Goal: Communication & Community: Answer question/provide support

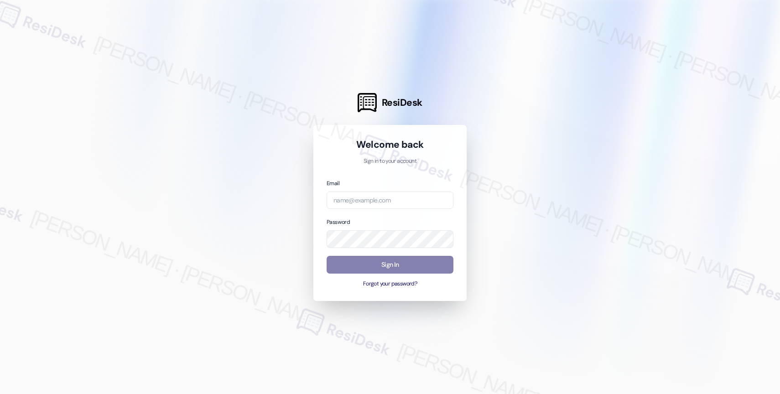
click at [339, 47] on div at bounding box center [390, 197] width 780 height 394
click at [260, 41] on div at bounding box center [390, 197] width 780 height 394
click at [376, 203] on input "email" at bounding box center [390, 201] width 127 height 18
click at [341, 145] on h1 "Welcome back" at bounding box center [390, 144] width 127 height 13
drag, startPoint x: 367, startPoint y: 201, endPoint x: 292, endPoint y: 198, distance: 74.9
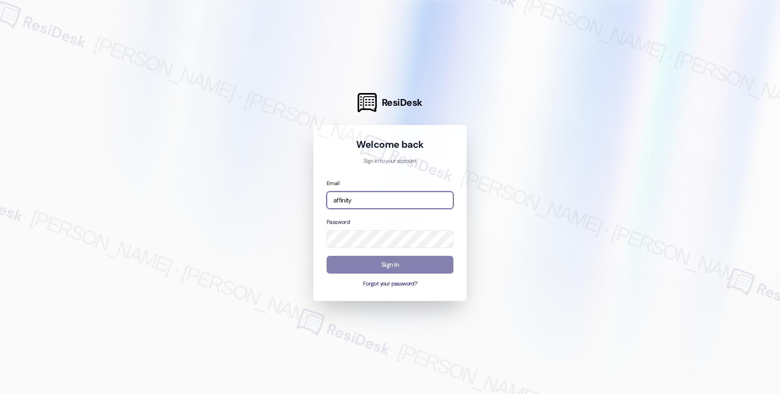
click at [296, 199] on div "ResiDesk Welcome back Sign in to your account Email affinity Password Sign In F…" at bounding box center [390, 197] width 780 height 394
paste input "utomated-surveys-affinity_property-resen.nine@affinity_[DOMAIN_NAME]"
type input "automated-surveys-affinity_property-resen.nine@affinity_[DOMAIN_NAME]"
click at [540, 161] on div at bounding box center [390, 197] width 780 height 394
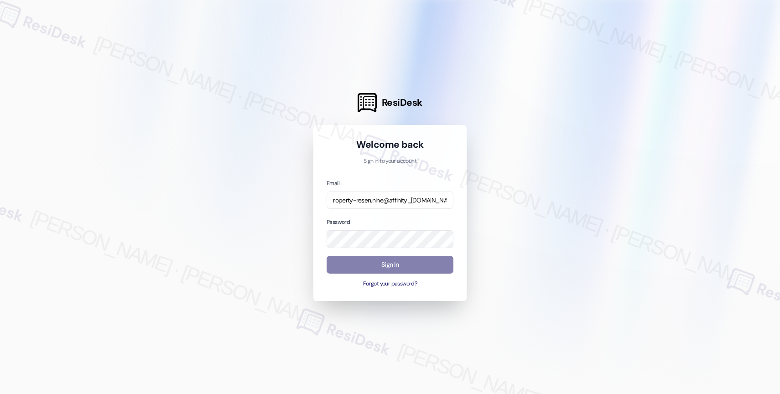
scroll to position [0, 0]
click at [541, 184] on div at bounding box center [390, 197] width 780 height 394
click at [370, 264] on button "Sign In" at bounding box center [390, 265] width 127 height 18
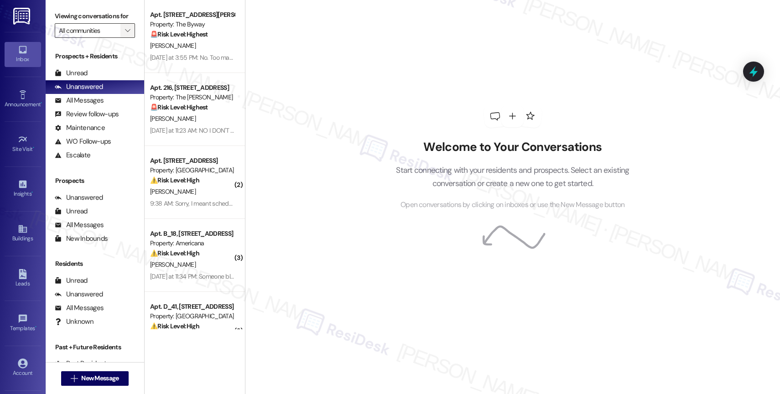
click at [125, 34] on icon "" at bounding box center [127, 30] width 5 height 7
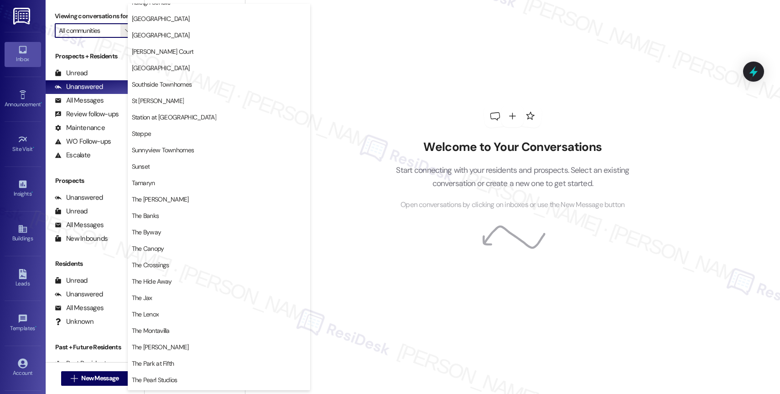
scroll to position [1683, 0]
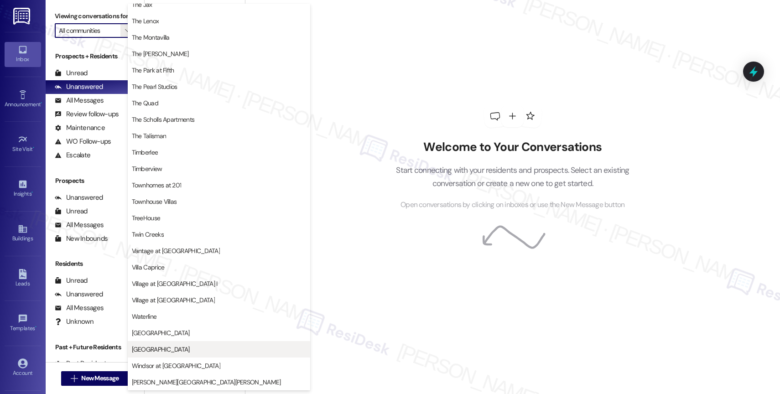
click at [175, 347] on span "[GEOGRAPHIC_DATA]" at bounding box center [161, 349] width 58 height 9
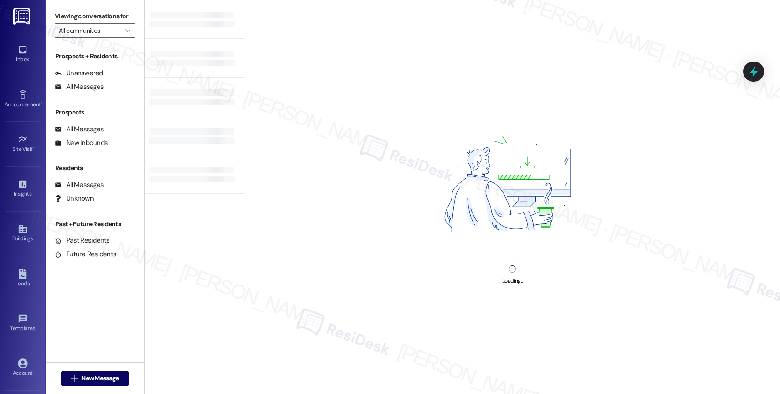
type input "[GEOGRAPHIC_DATA]"
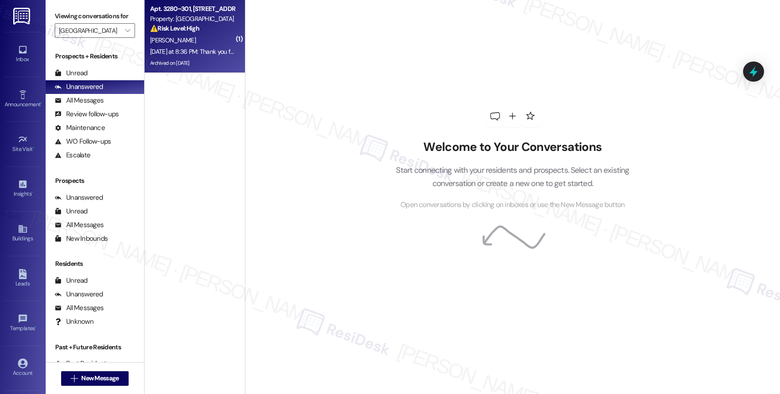
click at [199, 41] on div "[PERSON_NAME]" at bounding box center [192, 40] width 86 height 11
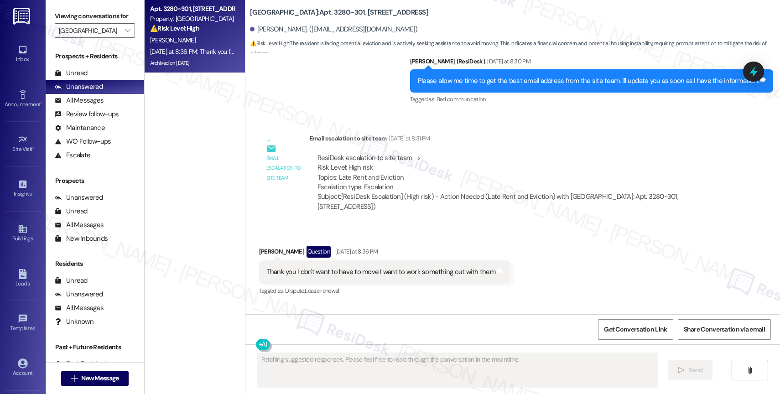
scroll to position [2532, 0]
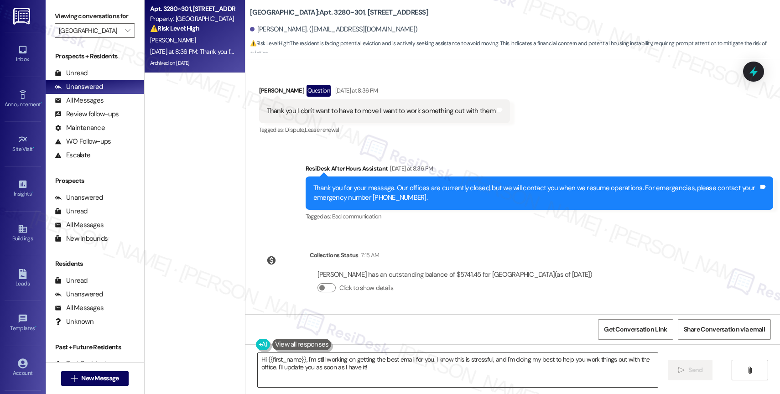
click at [354, 362] on textarea "Hi {{first_name}}, I'm still working on getting the best email for you. I know …" at bounding box center [458, 370] width 400 height 34
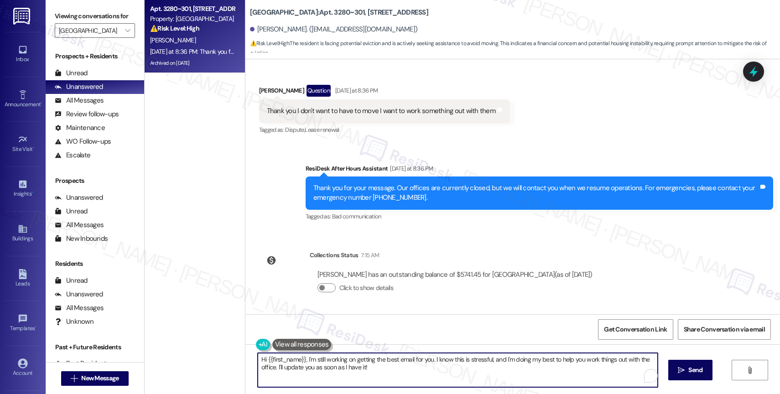
click at [354, 362] on textarea "Hi {{first_name}}, I'm still working on getting the best email for you. I know …" at bounding box center [458, 370] width 400 height 34
paste textarea "I understand, [PERSON_NAME]. Please also try calling them or stopping by the of…"
type textarea "I understand, [PERSON_NAME]. Please also try calling them or stopping by the of…"
click at [686, 373] on span "Send" at bounding box center [690, 370] width 14 height 10
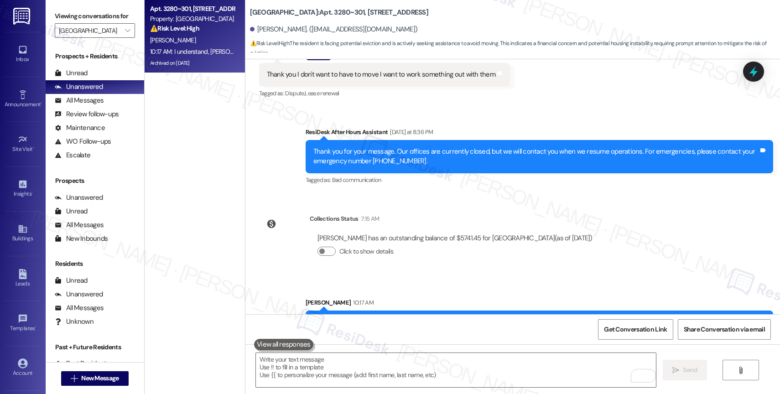
scroll to position [2596, 0]
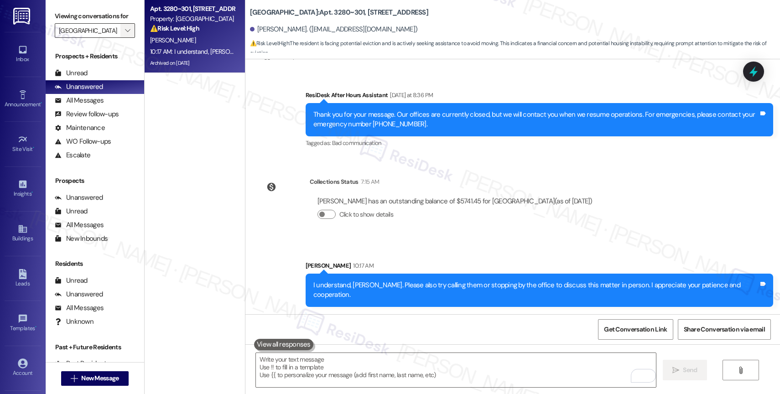
click at [123, 36] on span "" at bounding box center [127, 30] width 9 height 15
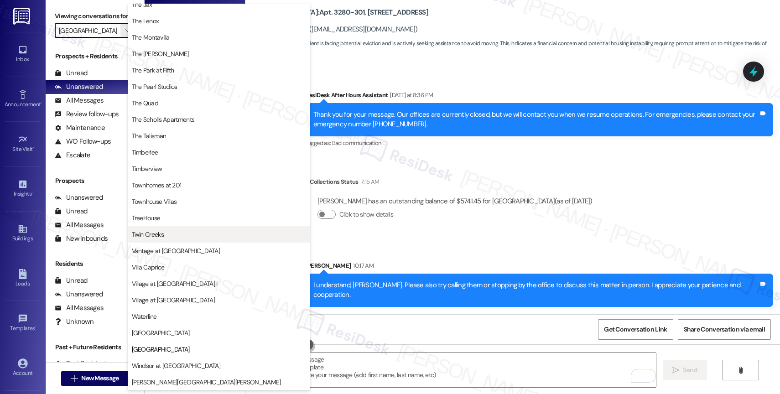
scroll to position [1666, 0]
click at [171, 232] on span "Twin Creeks" at bounding box center [219, 234] width 174 height 9
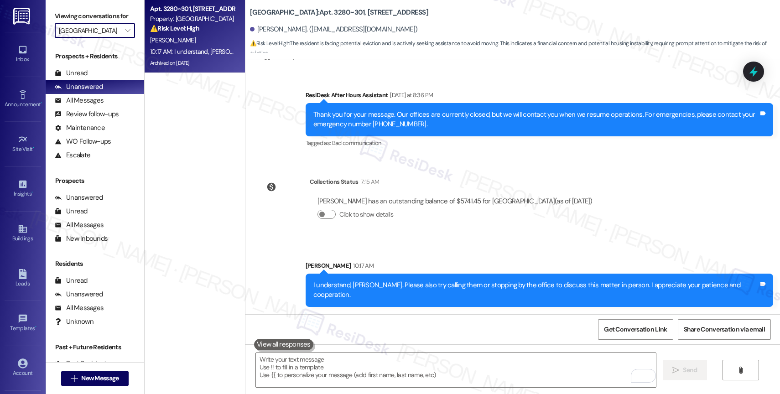
type input "Twin Creeks"
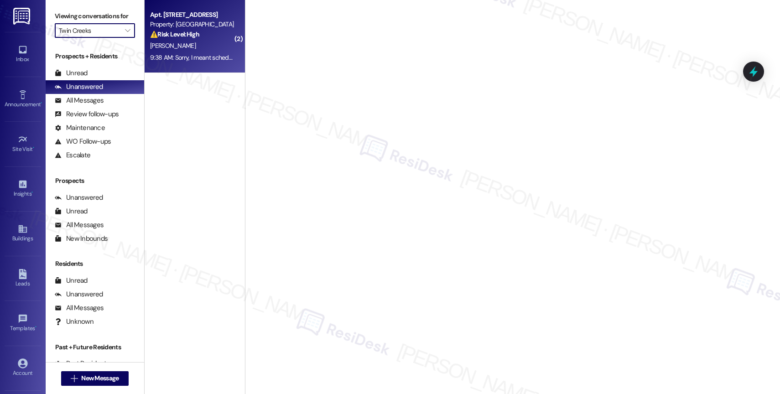
click at [192, 38] on strong "⚠️ Risk Level: High" at bounding box center [174, 34] width 49 height 8
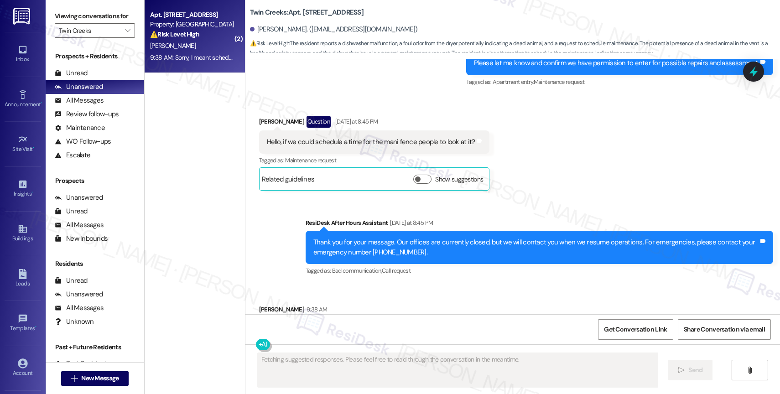
scroll to position [3231, 0]
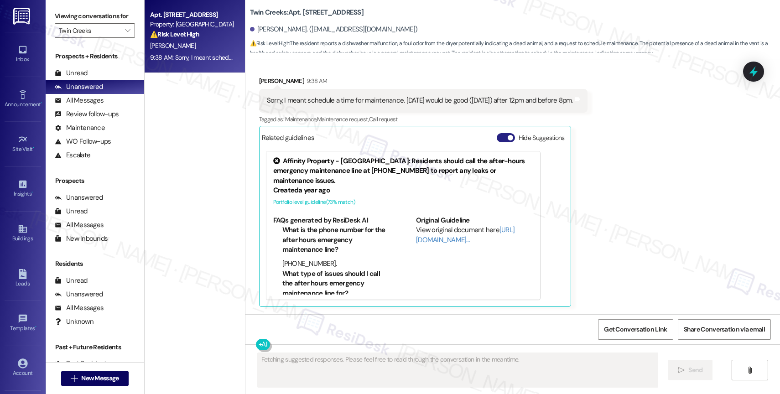
click at [497, 138] on button "Hide Suggestions" at bounding box center [506, 137] width 18 height 9
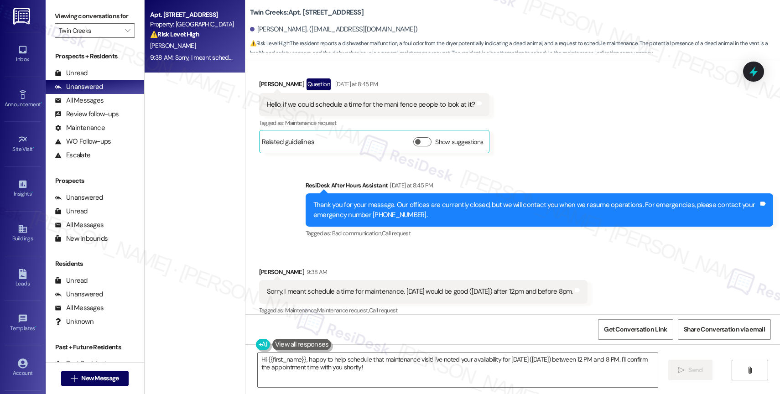
scroll to position [3073, 0]
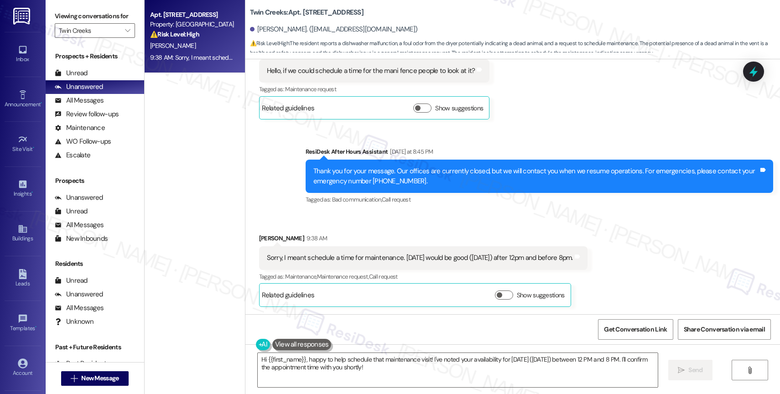
click at [453, 215] on div "Received via SMS [PERSON_NAME] 9:38 AM Sorry, I meant schedule a time for maint…" at bounding box center [512, 263] width 535 height 100
click at [372, 362] on textarea "Hi {{first_name}}, happy to help schedule that maintenance visit! I've noted yo…" at bounding box center [458, 370] width 400 height 34
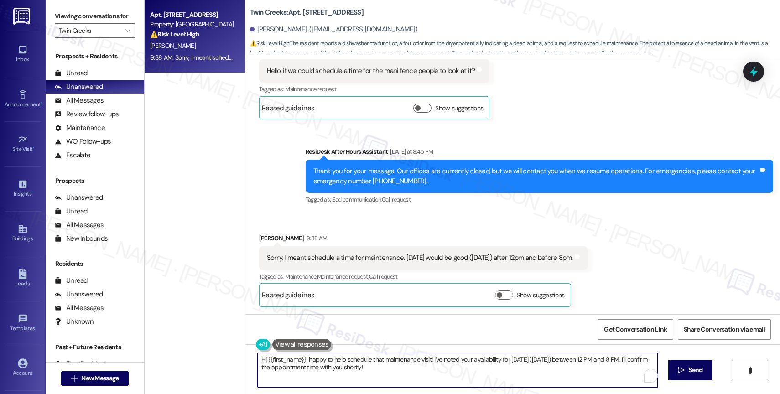
click at [372, 362] on textarea "Hi {{first_name}}, happy to help schedule that maintenance visit! I've noted yo…" at bounding box center [458, 370] width 400 height 34
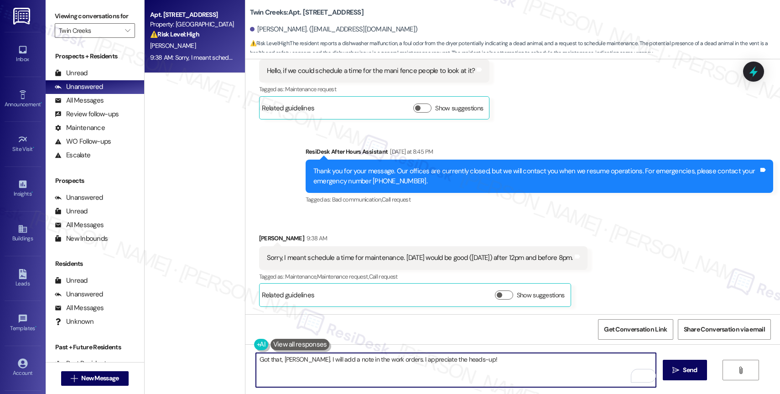
click at [296, 358] on textarea "Got that, [PERSON_NAME]. I will add a note in the work orders. I appreciate the…" at bounding box center [456, 370] width 400 height 34
click at [492, 365] on textarea "Got that, [PERSON_NAME]! I will add a note in the work orders. I appreciate the…" at bounding box center [456, 370] width 400 height 34
type textarea "Got that, [PERSON_NAME]! I will add a note in the work orders. I appreciate the…"
click at [685, 373] on span "Send" at bounding box center [690, 370] width 14 height 10
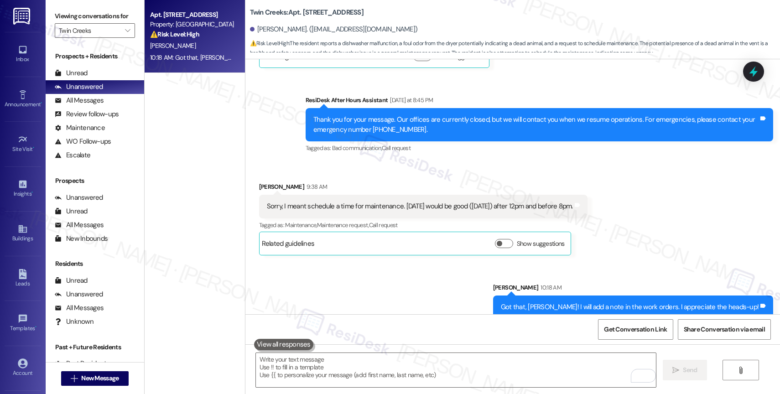
scroll to position [3137, 0]
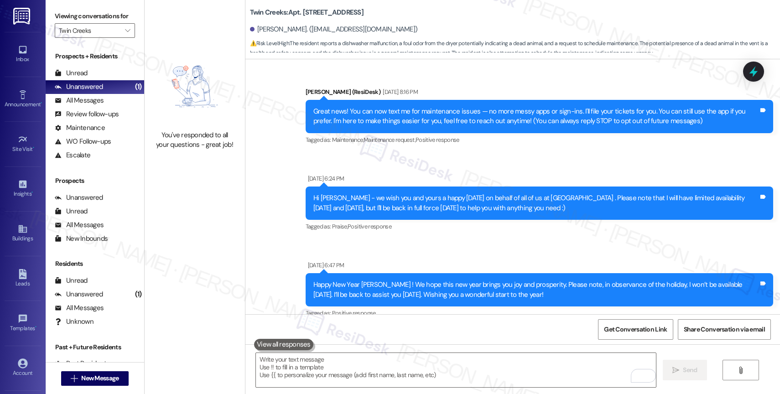
scroll to position [3137, 0]
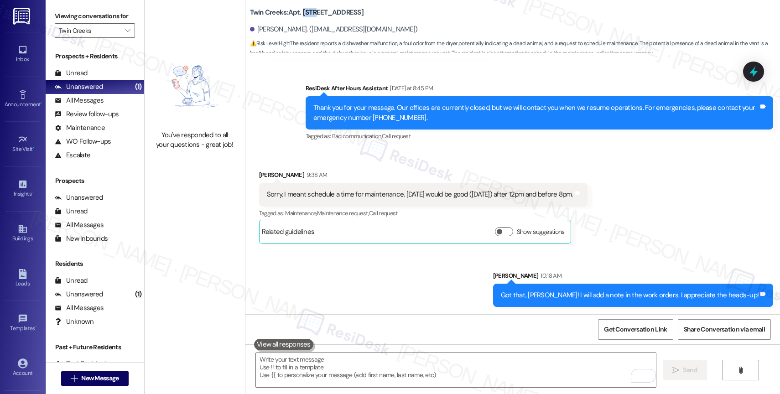
drag, startPoint x: 296, startPoint y: 10, endPoint x: 312, endPoint y: 11, distance: 15.1
click at [312, 11] on b "Twin Creeks: Apt. O_10, 11480 SE Sunnyside Road" at bounding box center [307, 13] width 114 height 10
copy b "O_10"
click at [520, 70] on div "Sent via SMS ResiDesk After Hours Assistant Yesterday at 8:45 PM Thank you for …" at bounding box center [512, 106] width 535 height 87
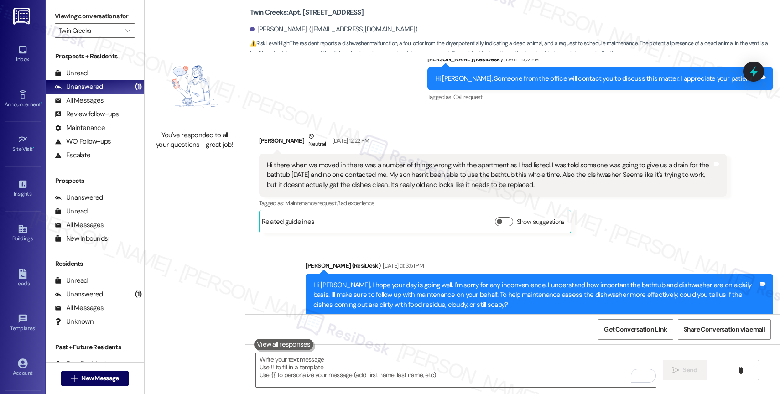
scroll to position [2490, 0]
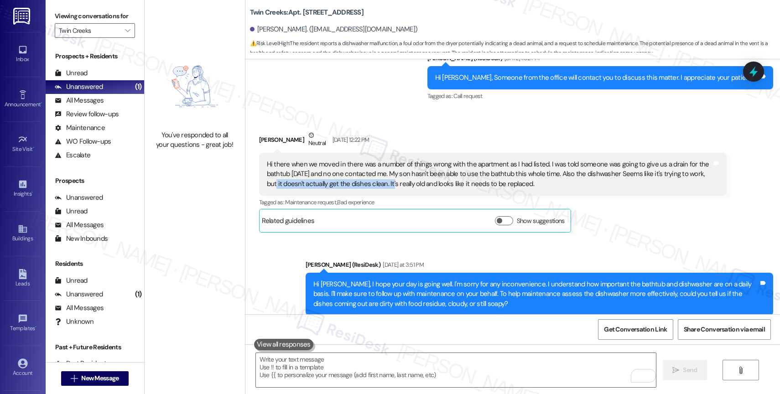
drag, startPoint x: 261, startPoint y: 193, endPoint x: 380, endPoint y: 195, distance: 119.5
click at [380, 189] on div "Hi there when we moved in there was a number of things wrong with the apartment…" at bounding box center [489, 174] width 445 height 29
copy div "but it doesn't actually get the dishes clean."
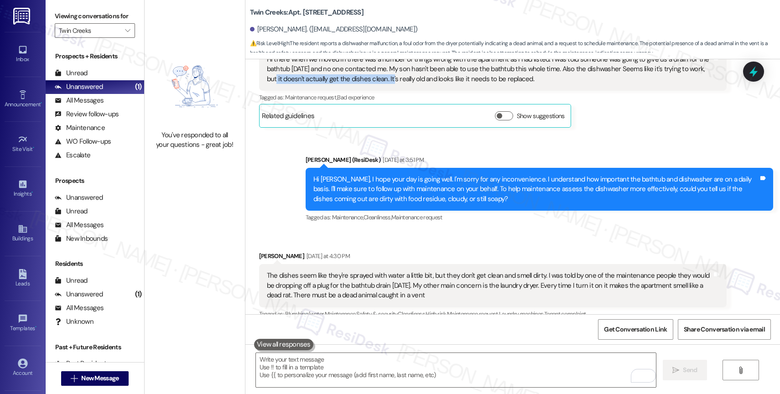
scroll to position [2680, 0]
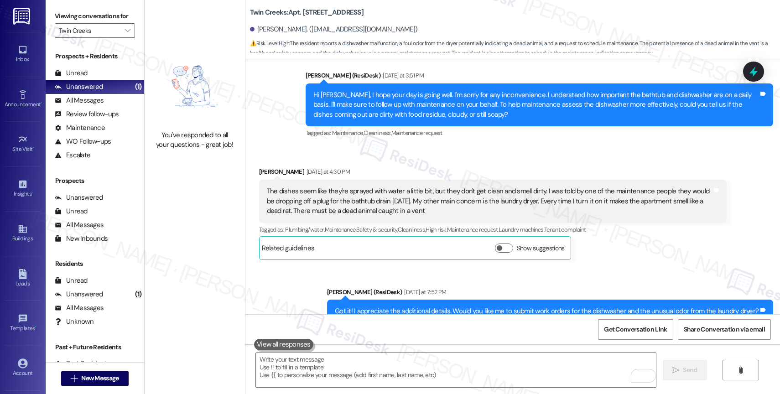
click at [318, 213] on div "The dishes seem like they're sprayed with water a little bit, but they don't ge…" at bounding box center [489, 201] width 445 height 29
click at [358, 216] on div "The dishes seem like they're sprayed with water a little bit, but they don't ge…" at bounding box center [489, 201] width 445 height 29
drag, startPoint x: 257, startPoint y: 197, endPoint x: 536, endPoint y: 202, distance: 279.6
click at [536, 202] on div "The dishes seem like they're sprayed with water a little bit, but they don't ge…" at bounding box center [493, 201] width 468 height 43
copy div "The dishes seem like they're sprayed with water a little bit, but they don't ge…"
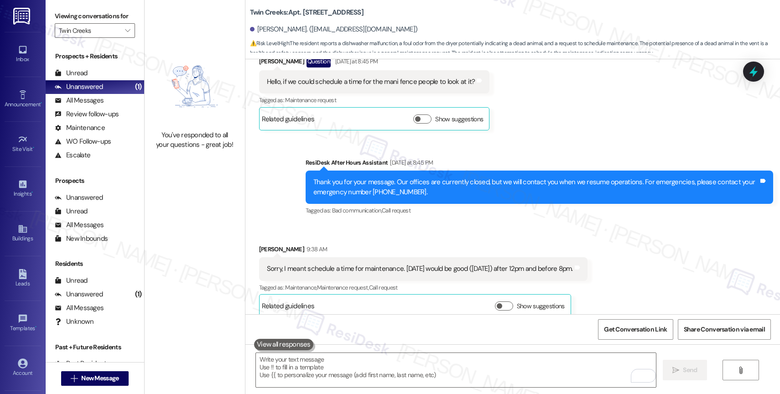
scroll to position [3134, 0]
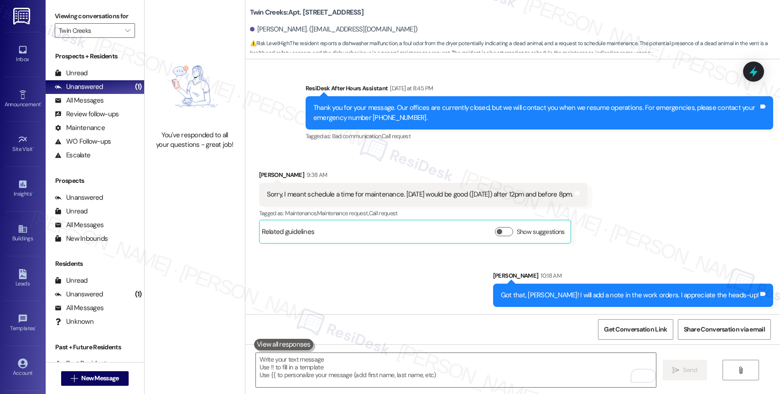
drag, startPoint x: 396, startPoint y: 194, endPoint x: 580, endPoint y: 197, distance: 183.8
click at [574, 197] on div "Sorry, I meant schedule a time for maintenance. [DATE] would be good ([DATE]) a…" at bounding box center [420, 195] width 308 height 10
copy div "Thursday would be good (tomorrow) after 12pm and before 8pm."
click at [657, 201] on div "Received via SMS [PERSON_NAME] 9:38 AM Sorry, I meant schedule a time for maint…" at bounding box center [512, 200] width 535 height 100
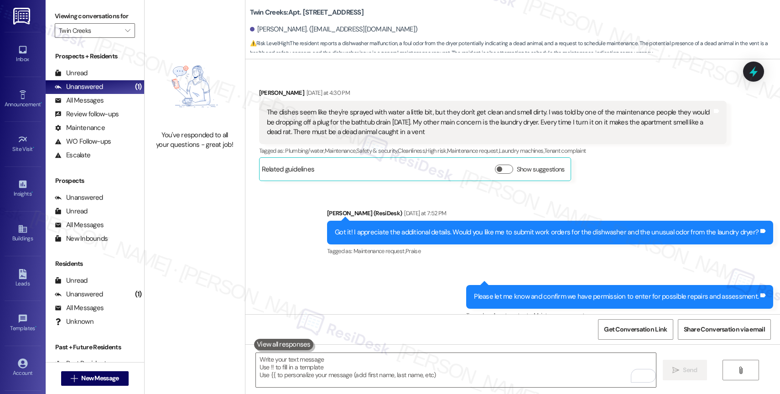
scroll to position [2706, 0]
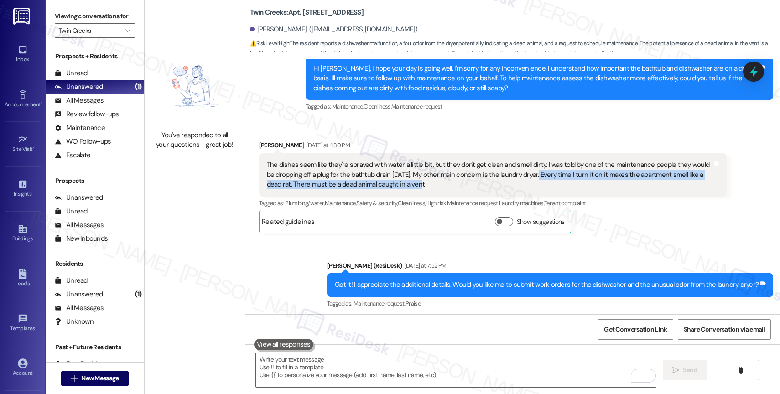
drag, startPoint x: 519, startPoint y: 183, endPoint x: 524, endPoint y: 192, distance: 10.8
click at [524, 189] on div "The dishes seem like they're sprayed with water a little bit, but they don't ge…" at bounding box center [489, 174] width 445 height 29
copy div "Every time I turn it on it makes the apartment smell like a dead rat. There mus…"
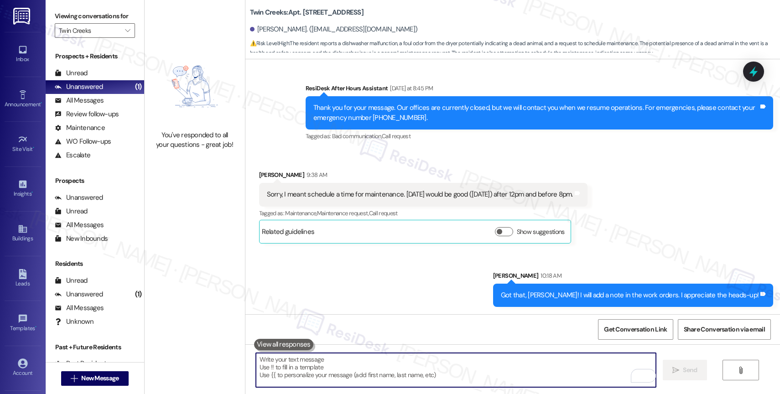
click at [294, 367] on textarea "To enrich screen reader interactions, please activate Accessibility in Grammarl…" at bounding box center [456, 370] width 400 height 34
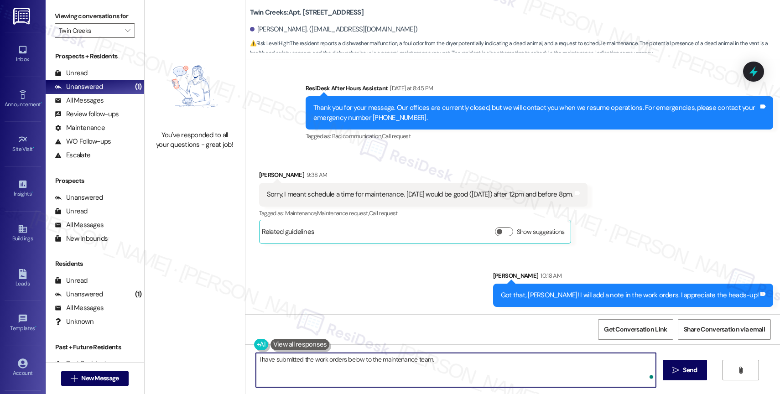
paste textarea "242000 - Dryer vent 241999 - Dishwasher"
click at [455, 364] on textarea "I have submitted the work orders below to the maintenance team. 242000 - Dryer …" at bounding box center [456, 370] width 400 height 34
click at [462, 357] on textarea "I have submitted the work orders below to the maintenance team. 242000 - Dryer …" at bounding box center [456, 370] width 400 height 34
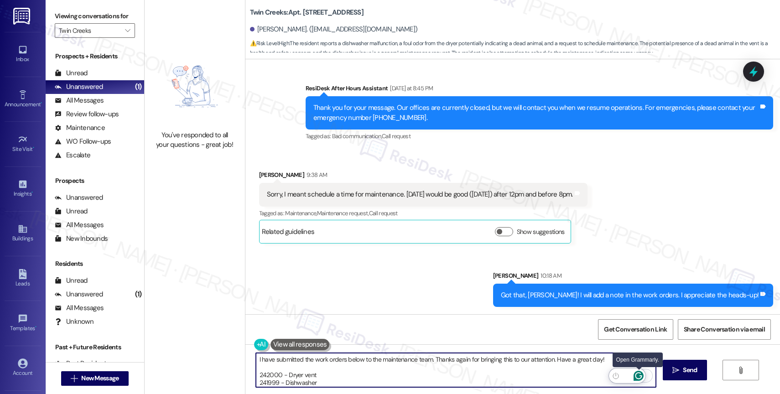
type textarea "I have submitted the work orders below to the maintenance team. Thanks again fo…"
click at [641, 375] on icon "Open Grammarly. 0 Suggestions." at bounding box center [638, 376] width 7 height 7
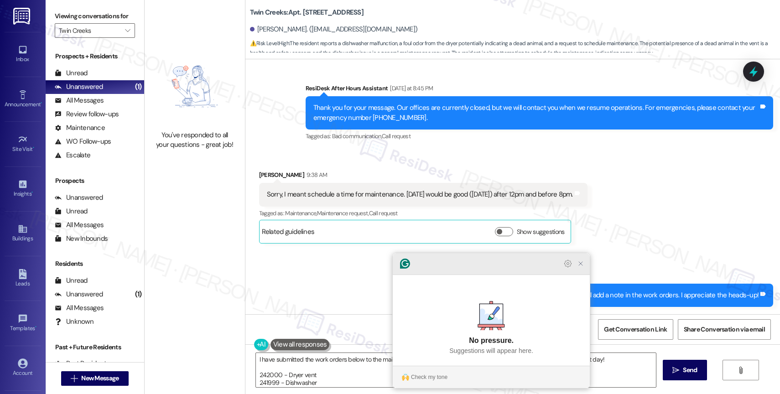
click at [576, 269] on icon "Close Grammarly Assistant" at bounding box center [580, 263] width 11 height 11
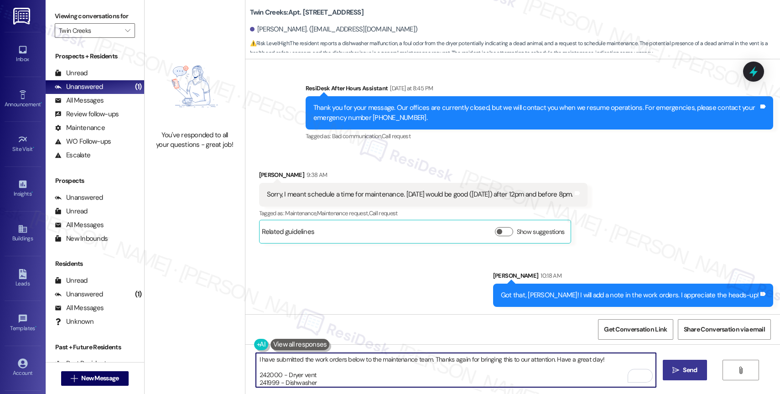
click at [675, 373] on icon "" at bounding box center [675, 370] width 7 height 7
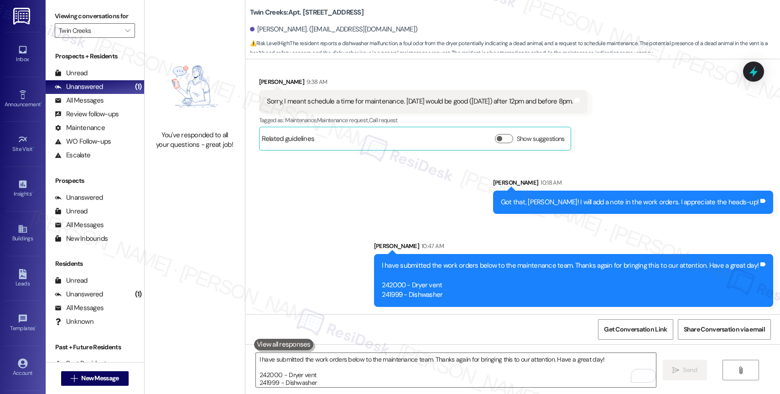
scroll to position [3230, 0]
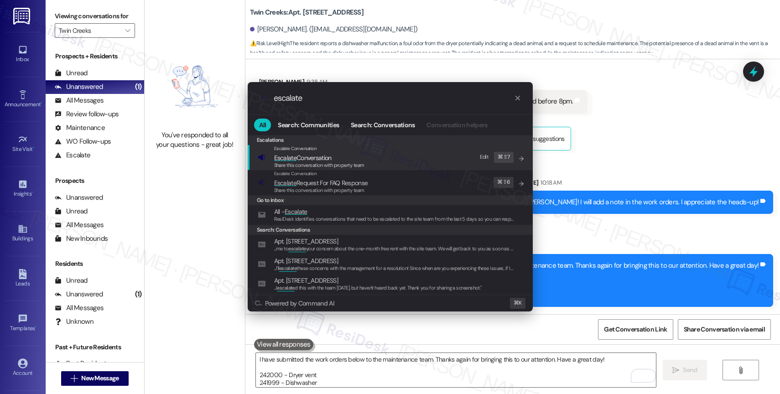
type input "escalate"
click at [341, 158] on span "Escalate Conversation" at bounding box center [319, 158] width 90 height 10
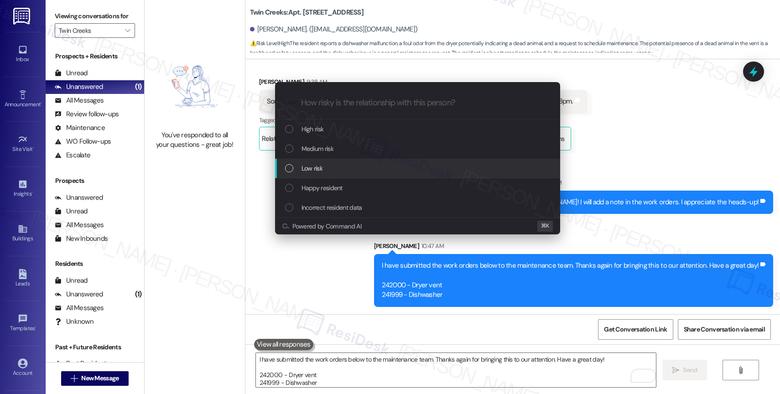
click at [330, 164] on div "Low risk" at bounding box center [418, 168] width 267 height 10
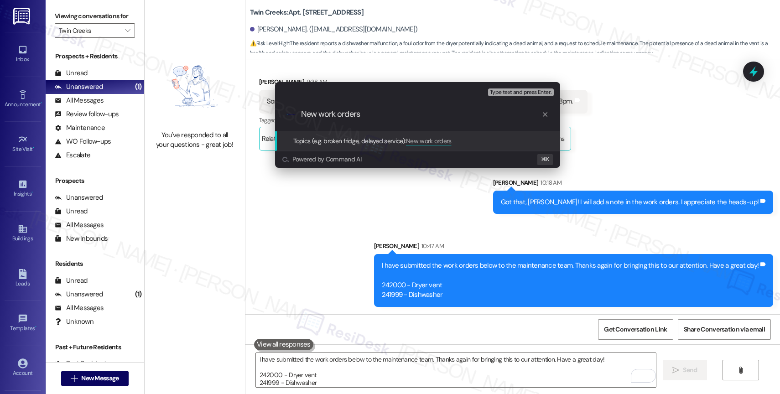
click at [381, 115] on input "New work orders" at bounding box center [421, 114] width 240 height 10
paste input "242000 - Dryer vent 241999"
drag, startPoint x: 435, startPoint y: 114, endPoint x: 400, endPoint y: 112, distance: 34.7
click at [400, 112] on input "New work orders 242000 - Dryer vent 241999" at bounding box center [421, 114] width 240 height 10
click at [450, 115] on input "New work orders 242000 and 241999" at bounding box center [421, 114] width 240 height 10
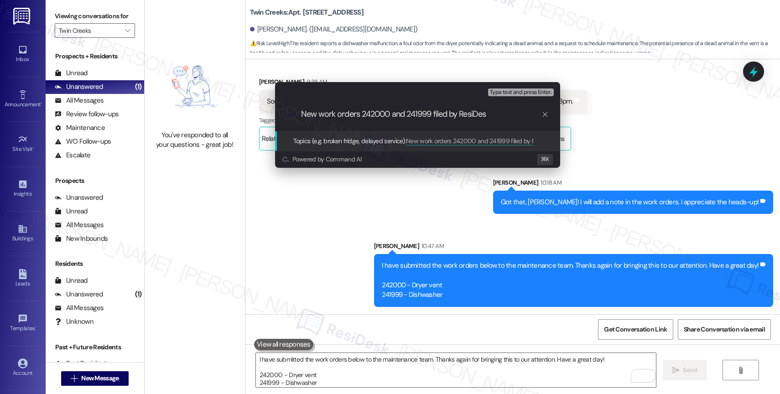
type input "New work orders 242000 and 241999 filed by ResiDesk"
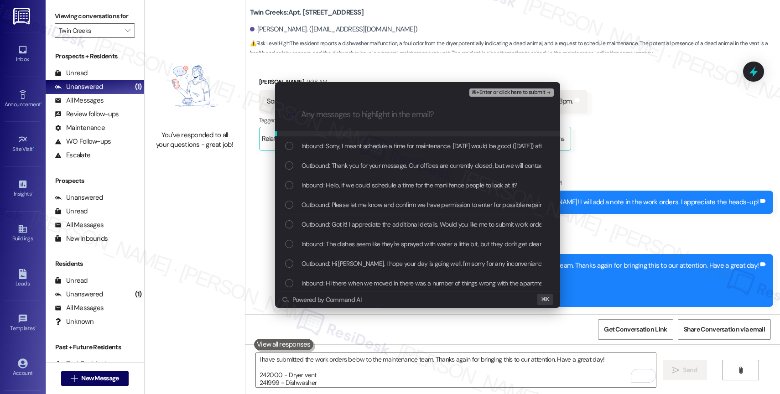
scroll to position [50, 0]
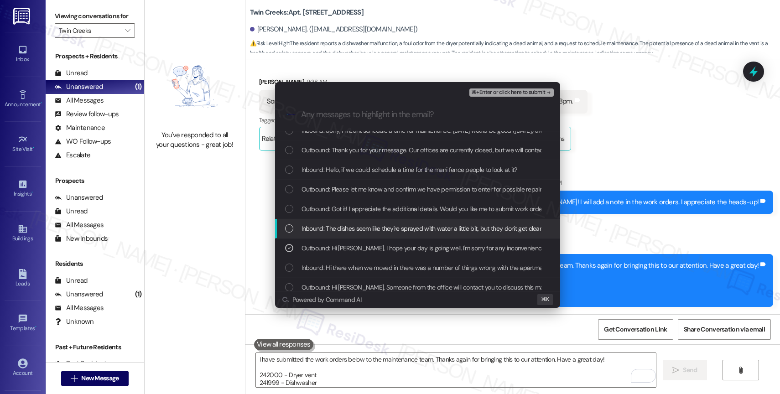
click at [362, 225] on span "Inbound: The dishes seem like they're sprayed with water a little bit, but they…" at bounding box center [793, 228] width 985 height 10
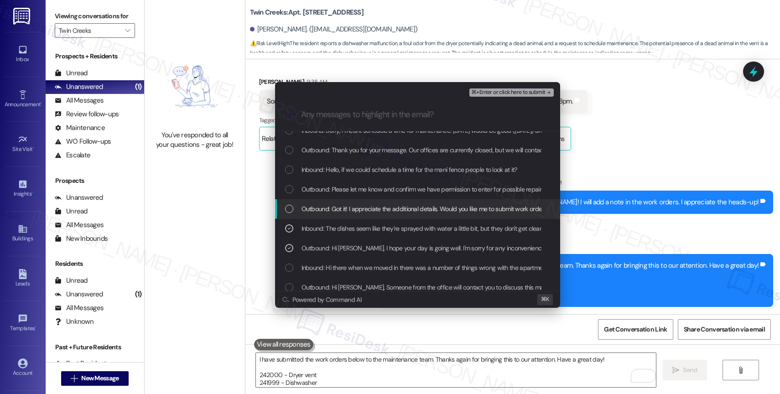
click at [364, 211] on span "Outbound: Got it! I appreciate the additional details. Would you like me to sub…" at bounding box center [510, 209] width 418 height 10
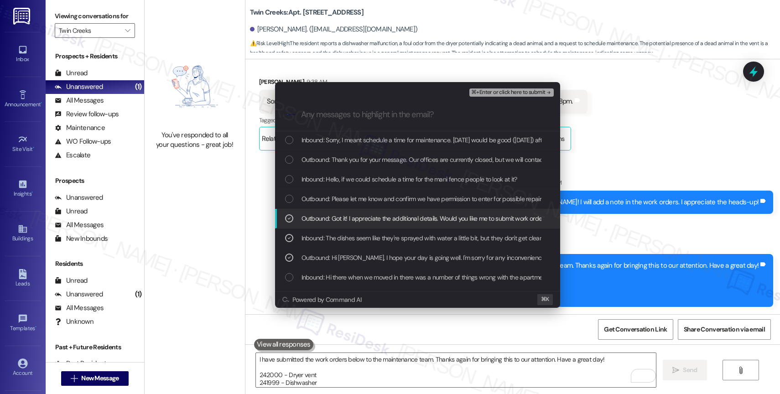
scroll to position [22, 0]
click at [361, 222] on span "Outbound: Please let me know and confirm we have permission to enter for possib…" at bounding box center [446, 217] width 290 height 10
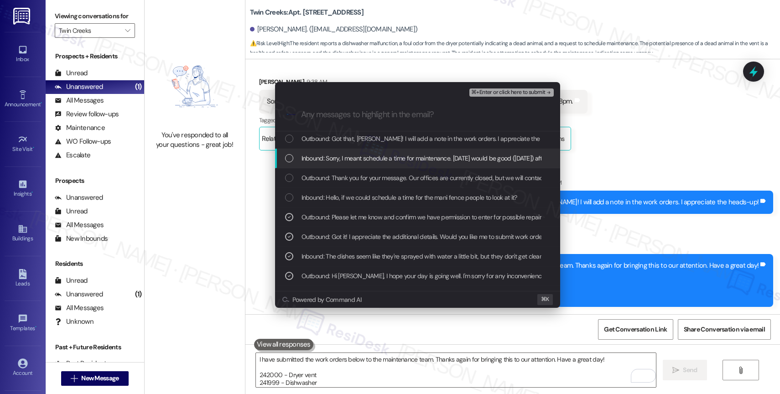
click at [368, 155] on span "Inbound: Sorry, I meant schedule a time for maintenance. Thursday would be good…" at bounding box center [455, 158] width 308 height 10
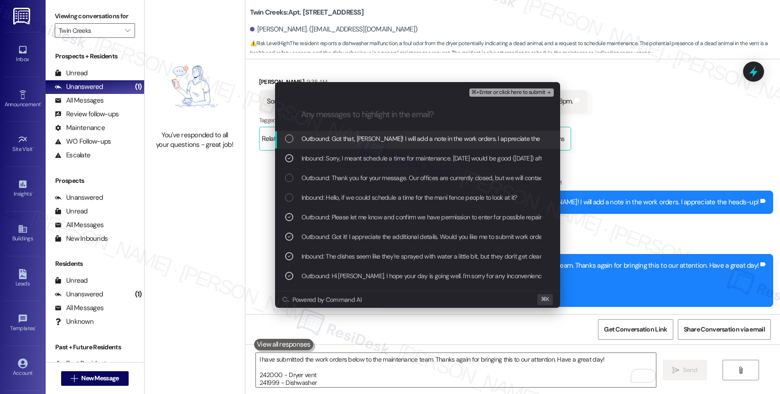
click at [376, 140] on span "Outbound: Got that, Angela! I will add a note in the work orders. I appreciate …" at bounding box center [435, 139] width 269 height 10
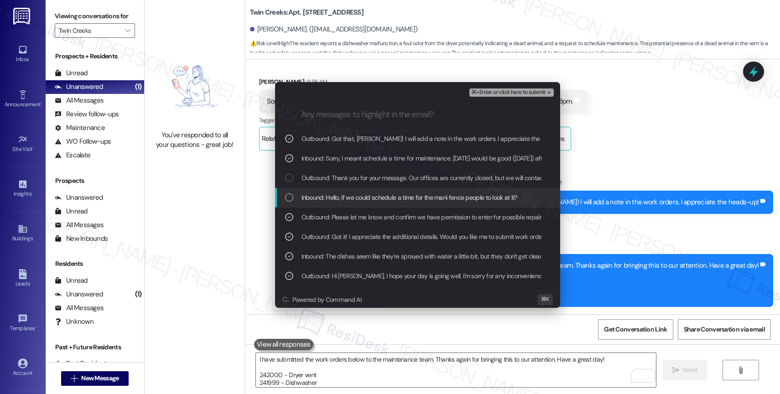
scroll to position [0, 0]
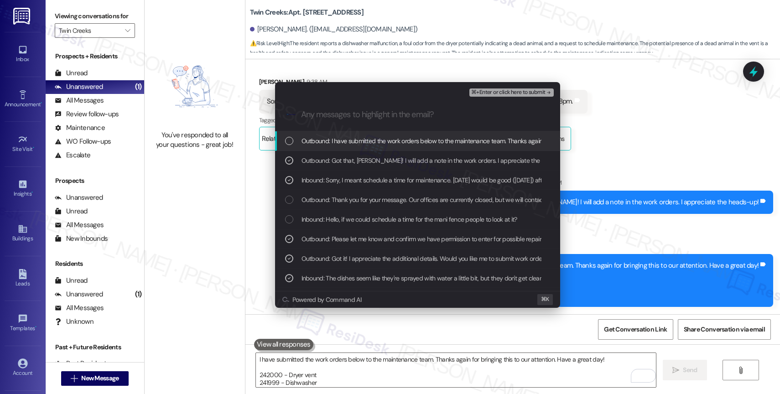
click at [407, 142] on span "Outbound: I have submitted the work orders below to the maintenance team. Thank…" at bounding box center [547, 141] width 493 height 10
click at [538, 88] on button "⌘+Enter or click here to submit" at bounding box center [511, 92] width 84 height 8
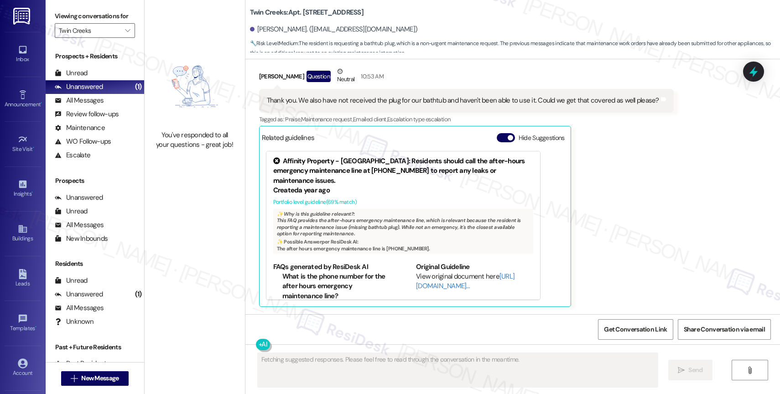
scroll to position [3524, 0]
click at [497, 135] on button "Hide Suggestions" at bounding box center [506, 137] width 18 height 9
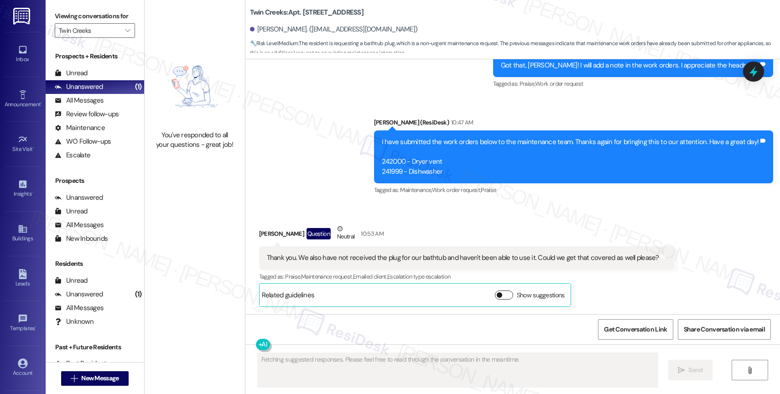
scroll to position [3366, 0]
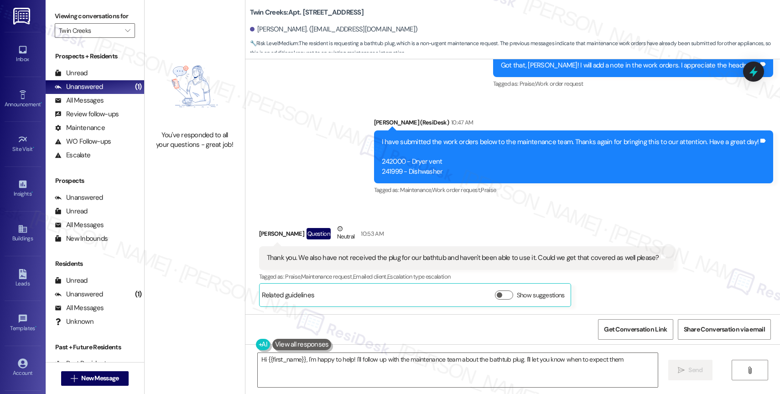
click at [280, 158] on div "Sent via SMS Sarah (ResiDesk) 10:18 AM Got that, Angela! I will add a note in t…" at bounding box center [512, 112] width 535 height 183
click at [359, 360] on textarea "Hi {{first_name}}, I'm happy to help! I'll follow up with the maintenance team …" at bounding box center [458, 370] width 400 height 34
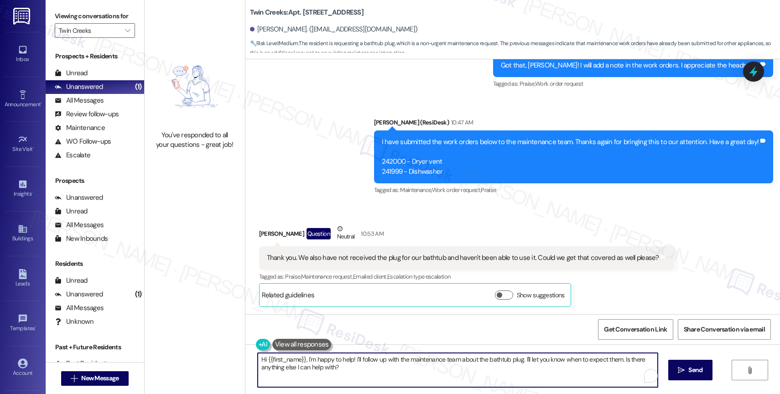
click at [359, 360] on textarea "Hi {{first_name}}, I'm happy to help! I'll follow up with the maintenance team …" at bounding box center [458, 370] width 400 height 34
click at [332, 141] on div "Sent via SMS Sarah (ResiDesk) 10:18 AM Got that, Angela! I will add a note in t…" at bounding box center [512, 112] width 535 height 183
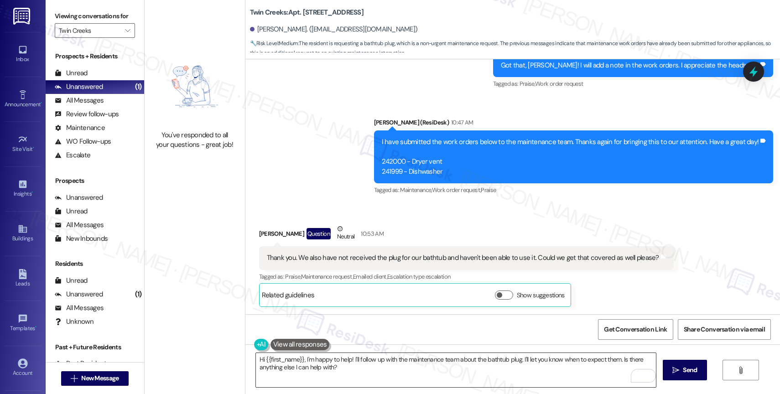
click at [320, 370] on textarea "Hi {{first_name}}, I'm happy to help! I'll follow up with the maintenance team …" at bounding box center [456, 370] width 400 height 34
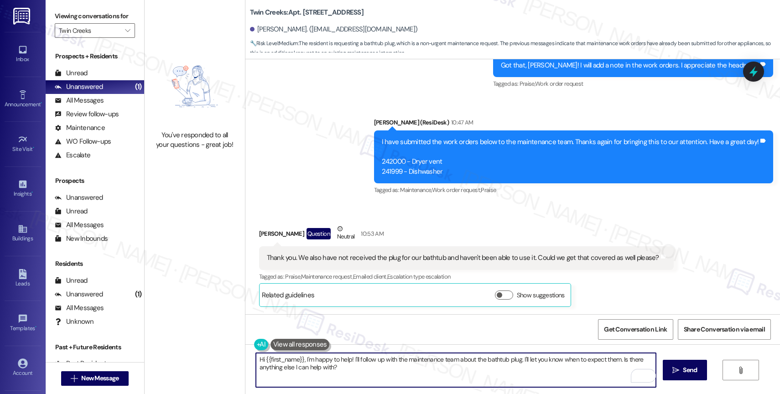
click at [320, 370] on textarea "Hi {{first_name}}, I'm happy to help! I'll follow up with the maintenance team …" at bounding box center [456, 370] width 400 height 34
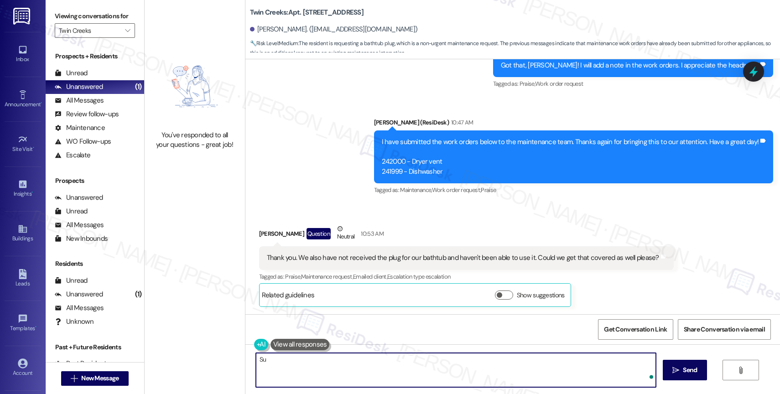
type textarea "S"
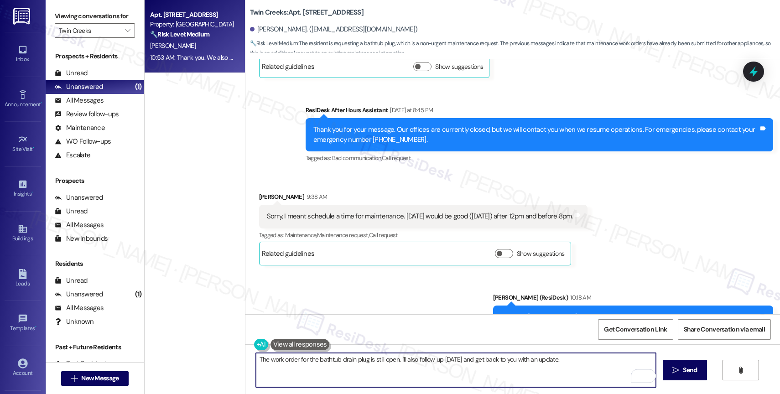
scroll to position [2849, 0]
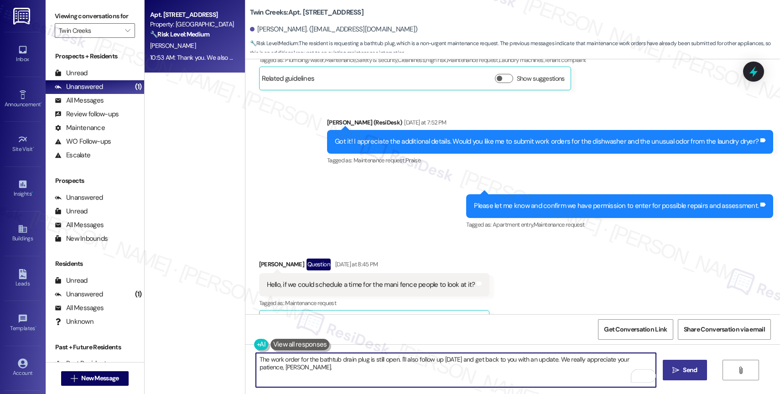
type textarea "The work order for the bathtub drain plug is still open. I'll also follow up to…"
click at [683, 368] on span "Send" at bounding box center [690, 370] width 14 height 10
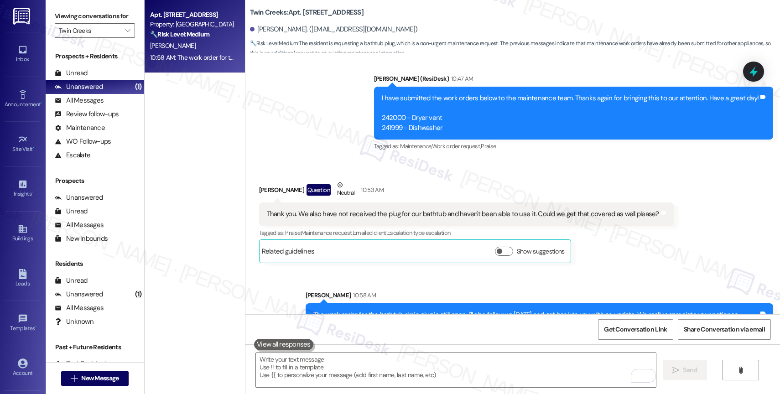
scroll to position [3430, 0]
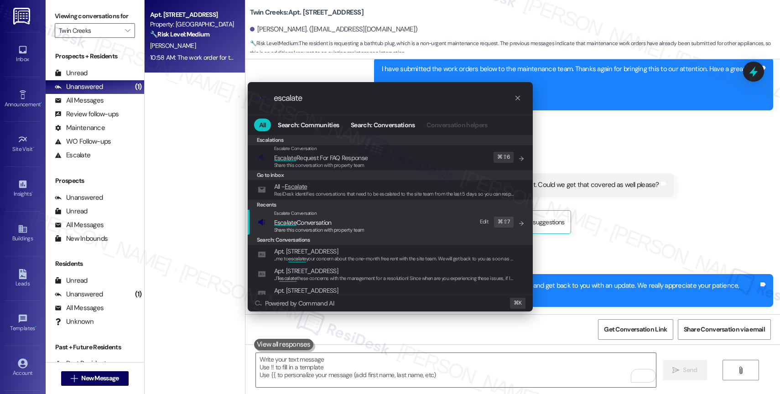
type input "escalate"
click at [322, 216] on div "Escalate Conversation" at bounding box center [319, 213] width 90 height 7
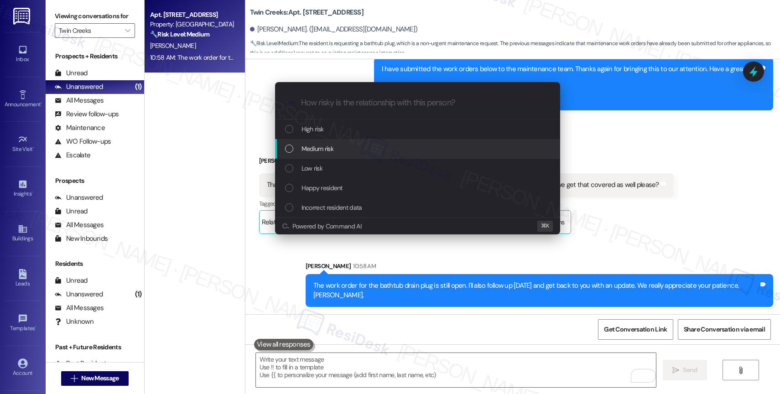
click at [321, 145] on span "Medium risk" at bounding box center [317, 149] width 32 height 10
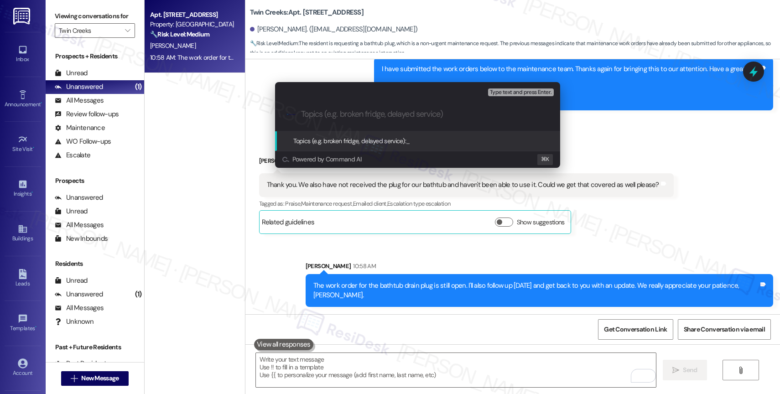
click at [317, 118] on input "Topics (e.g. broken fridge, delayed service)" at bounding box center [425, 114] width 248 height 10
paste input "Work Order #241085"
type input "Following up on Work Order #241085"
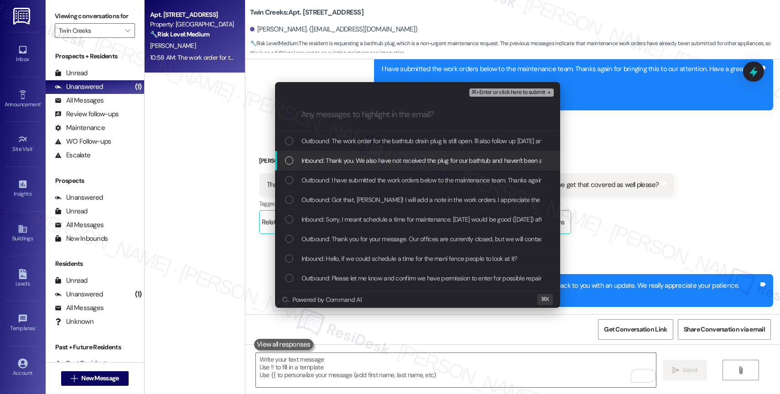
click at [384, 162] on span "Inbound: Thank you. We also have not received the plug for our bathtub and have…" at bounding box center [494, 161] width 387 height 10
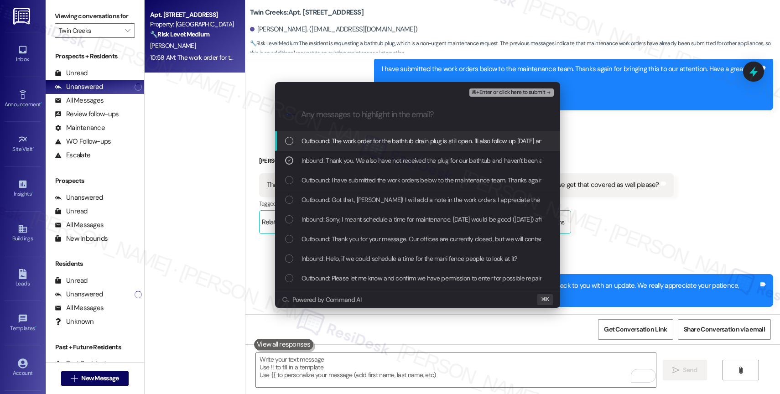
click at [452, 141] on span "Outbound: The work order for the bathtub drain plug is still open. I'll also fo…" at bounding box center [538, 141] width 474 height 10
click at [537, 90] on span "⌘+Enter or click here to submit" at bounding box center [508, 92] width 74 height 6
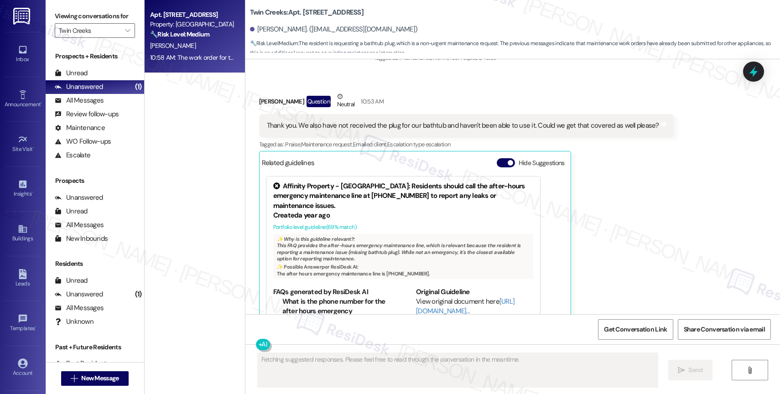
scroll to position [3524, 0]
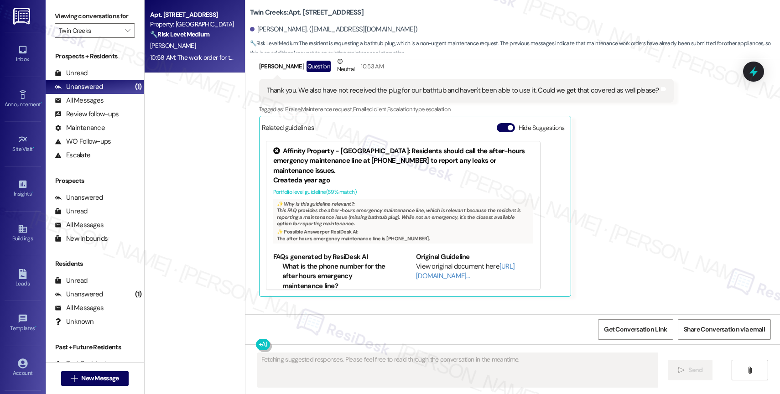
click at [499, 133] on div "Related guidelines Hide Suggestions" at bounding box center [415, 128] width 307 height 18
click at [497, 132] on button "Hide Suggestions" at bounding box center [506, 127] width 18 height 9
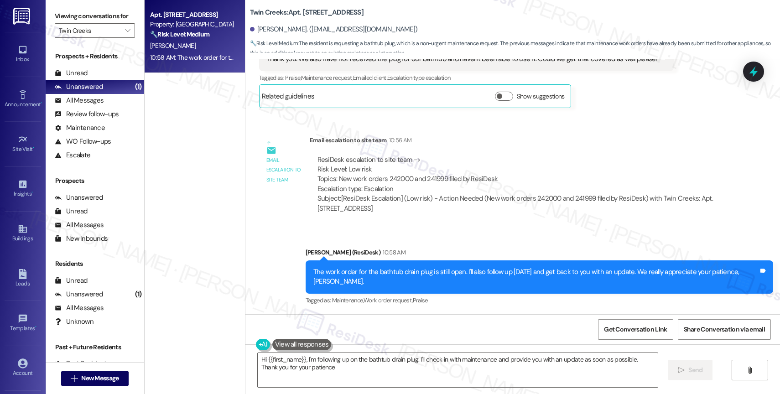
type textarea "Hi {{first_name}}, I'm following up on the bathtub drain plug. I'll check in wi…"
click at [123, 38] on span "" at bounding box center [127, 30] width 9 height 15
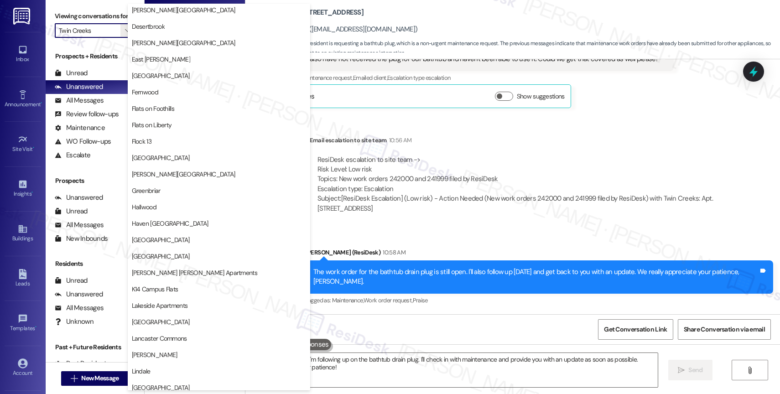
scroll to position [0, 0]
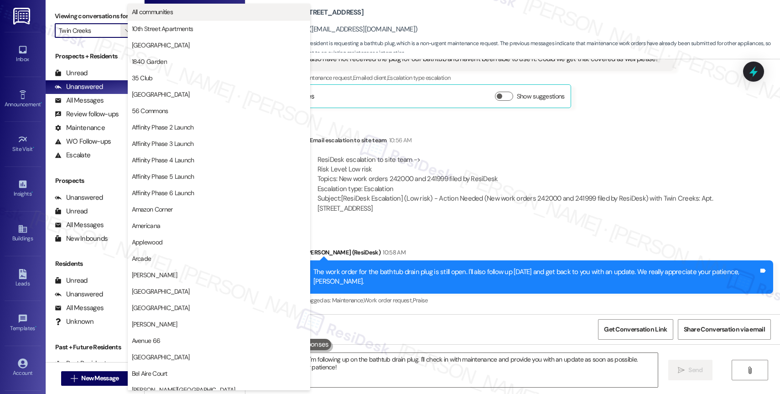
click at [183, 8] on span "All communities" at bounding box center [219, 11] width 174 height 9
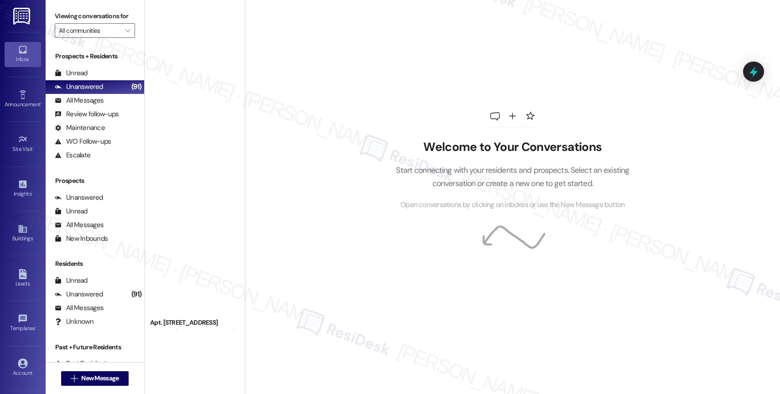
scroll to position [2081, 0]
